Goal: Navigation & Orientation: Find specific page/section

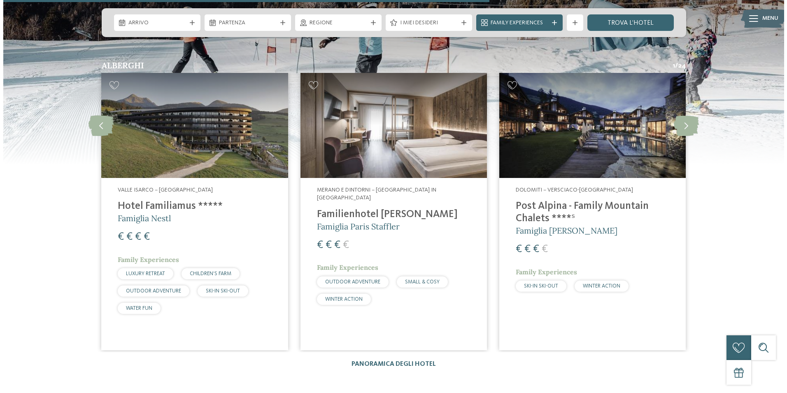
scroll to position [1812, 0]
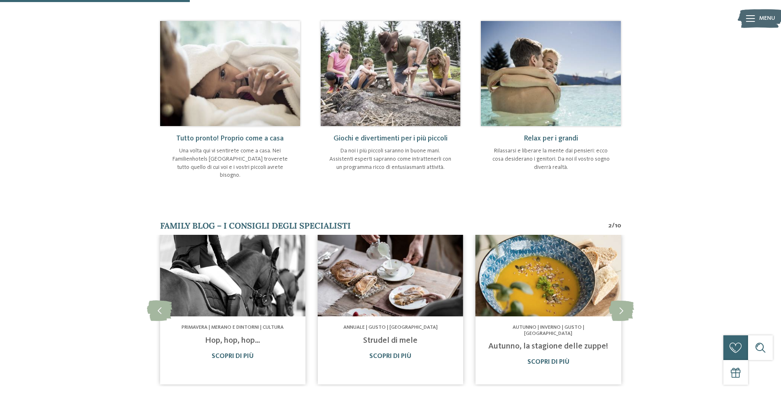
scroll to position [371, 0]
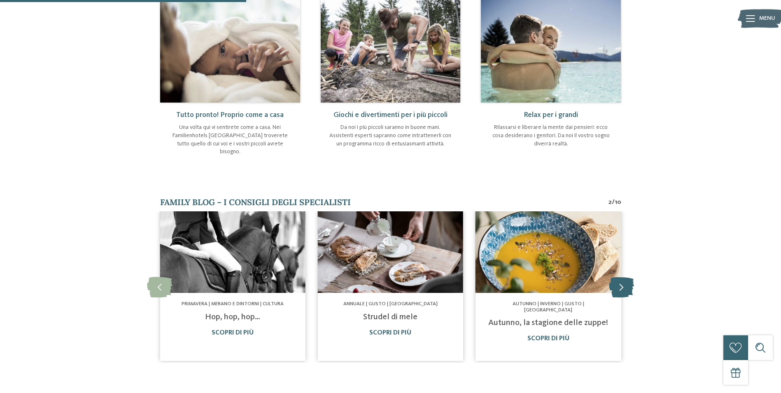
click at [616, 277] on icon at bounding box center [621, 287] width 25 height 21
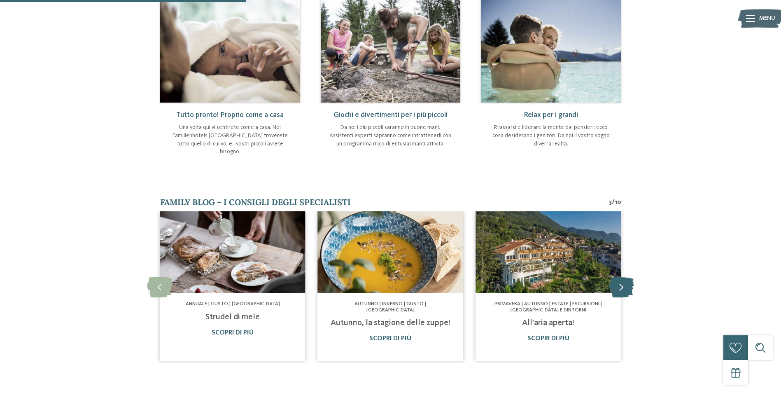
click at [616, 277] on icon at bounding box center [621, 287] width 25 height 21
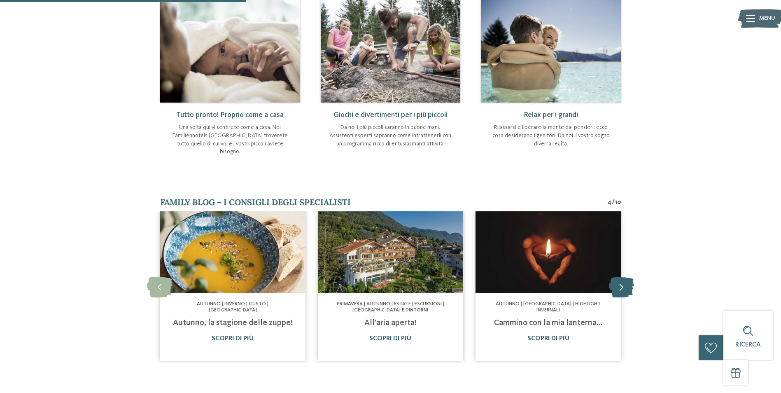
click at [616, 277] on icon at bounding box center [621, 287] width 25 height 21
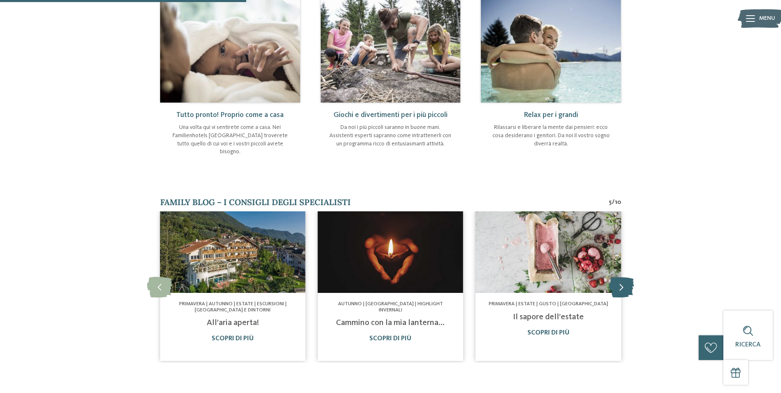
click at [616, 277] on icon at bounding box center [621, 287] width 25 height 21
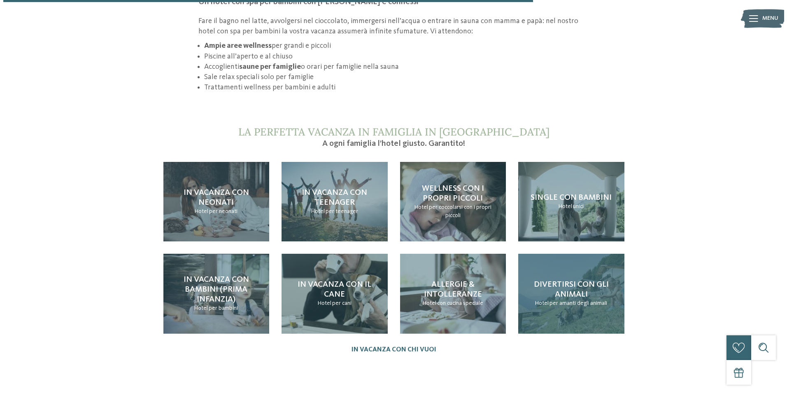
scroll to position [1029, 0]
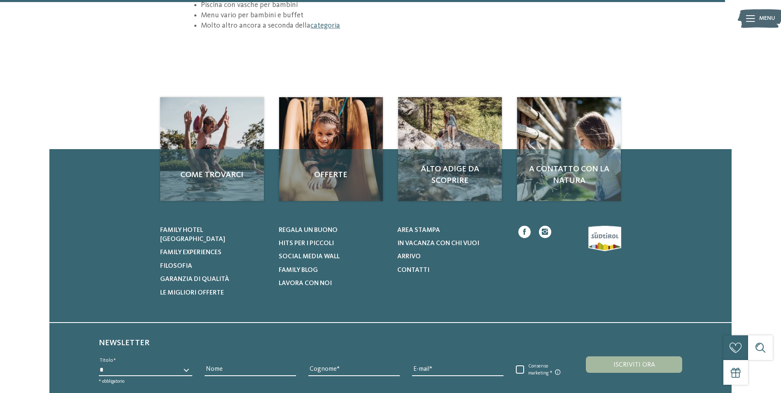
scroll to position [1318, 0]
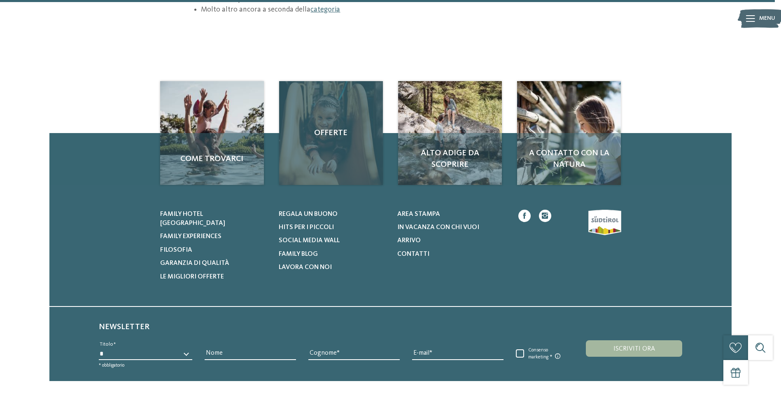
click at [308, 100] on div "Offerte" at bounding box center [331, 133] width 104 height 104
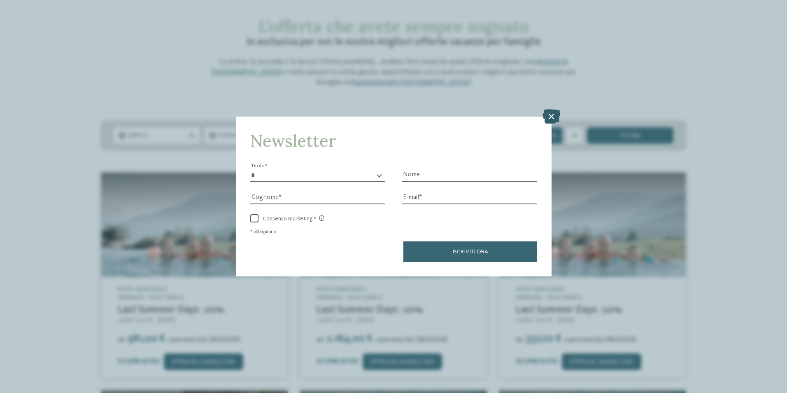
click at [551, 117] on icon at bounding box center [552, 116] width 18 height 14
